Goal: Task Accomplishment & Management: Manage account settings

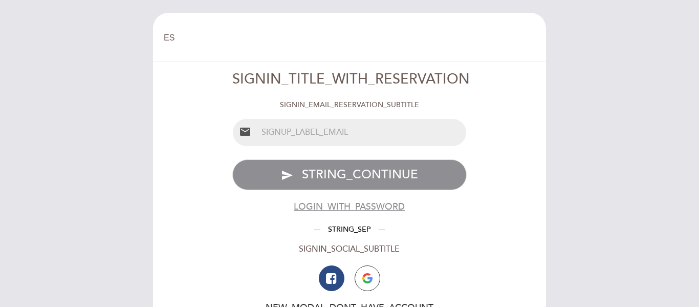
select select "es"
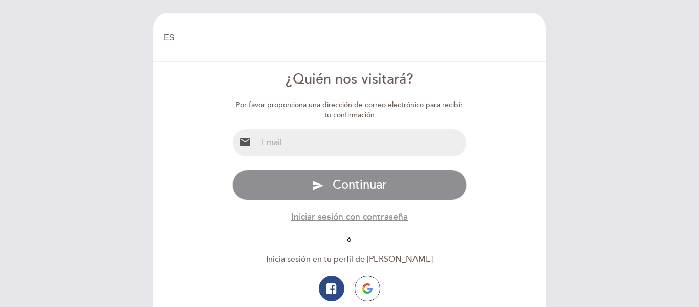
scroll to position [15, 0]
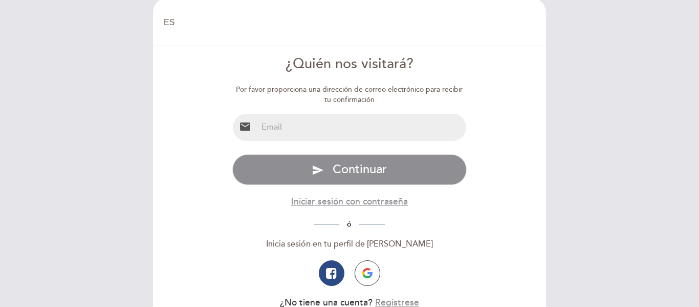
click at [312, 134] on input "email" at bounding box center [361, 127] width 209 height 27
type input "[EMAIL_ADDRESS][DOMAIN_NAME]"
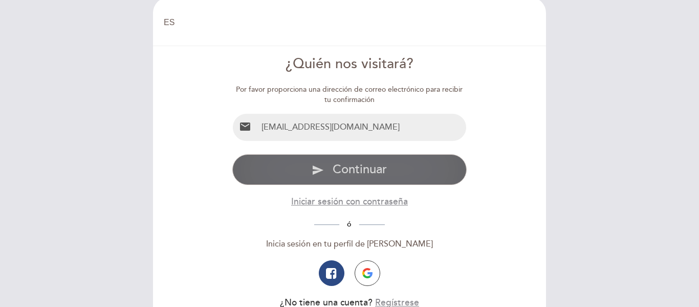
click at [357, 168] on span "Continuar" at bounding box center [360, 169] width 54 height 15
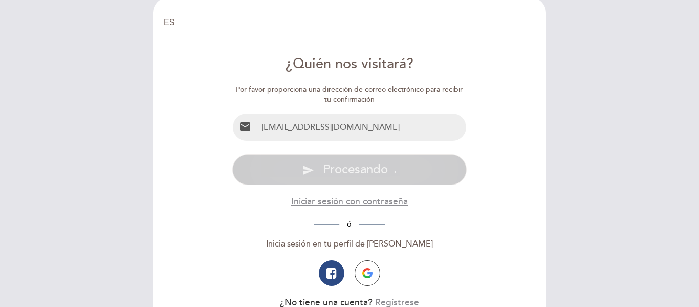
scroll to position [0, 0]
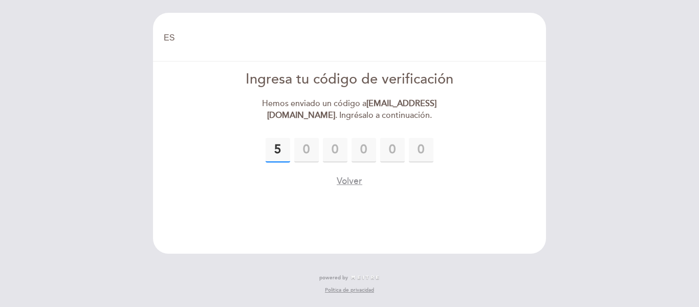
type input "5"
type input "9"
type input "0"
type input "9"
type input "3"
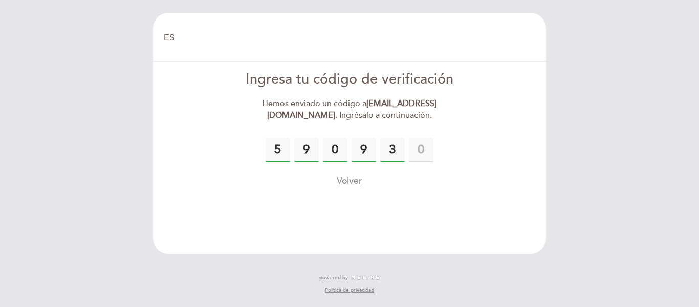
click at [303, 156] on input "9" at bounding box center [306, 150] width 25 height 25
click at [329, 148] on input "0" at bounding box center [335, 150] width 25 height 25
click at [361, 150] on input "9" at bounding box center [364, 150] width 25 height 25
type input "0"
type input "5"
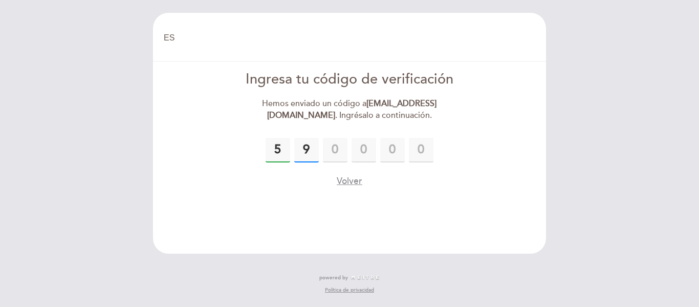
type input "9"
type input "0"
type input "4"
type input "9"
type input "3"
